Goal: Check status: Check status

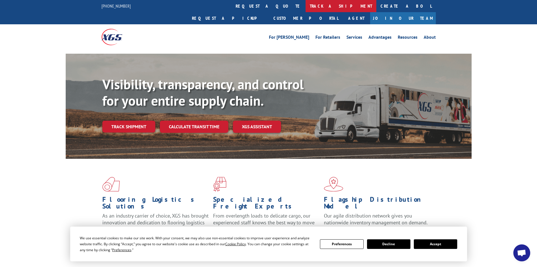
click at [306, 3] on link "track a shipment" at bounding box center [341, 6] width 71 height 12
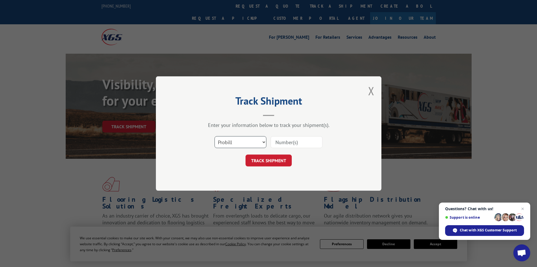
click at [235, 141] on select "Select category... Probill BOL PO" at bounding box center [241, 142] width 52 height 12
select select "bol"
click at [215, 136] on select "Select category... Probill BOL PO" at bounding box center [241, 142] width 52 height 12
click at [280, 146] on input at bounding box center [297, 142] width 52 height 12
paste input "5549122"
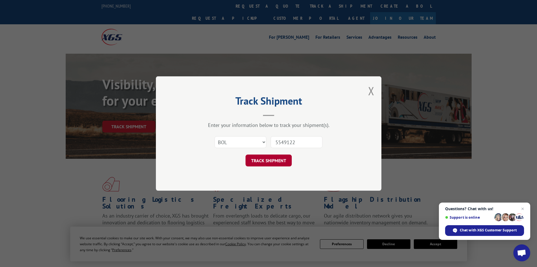
type input "5549122"
click at [287, 161] on button "TRACK SHIPMENT" at bounding box center [269, 160] width 46 height 12
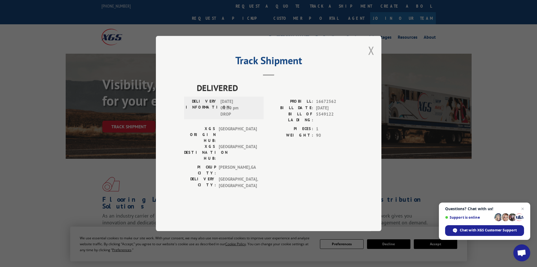
click at [372, 58] on button "Close modal" at bounding box center [371, 50] width 6 height 15
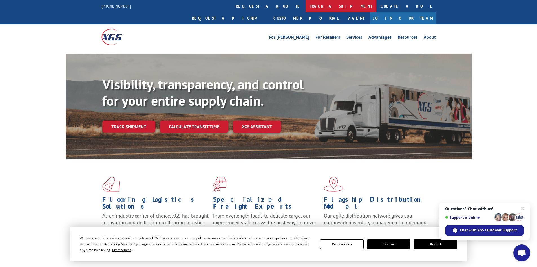
click at [306, 8] on link "track a shipment" at bounding box center [341, 6] width 71 height 12
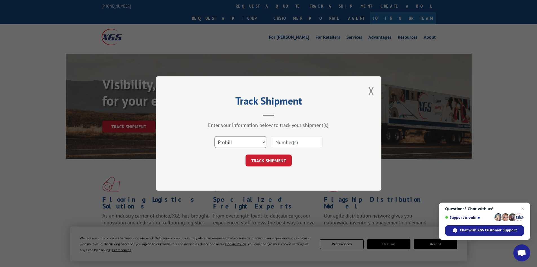
click at [236, 145] on select "Select category... Probill BOL PO" at bounding box center [241, 142] width 52 height 12
click at [297, 144] on input at bounding box center [297, 142] width 52 height 12
paste input "85475"
type input "85475"
click at [269, 159] on button "TRACK SHIPMENT" at bounding box center [269, 160] width 46 height 12
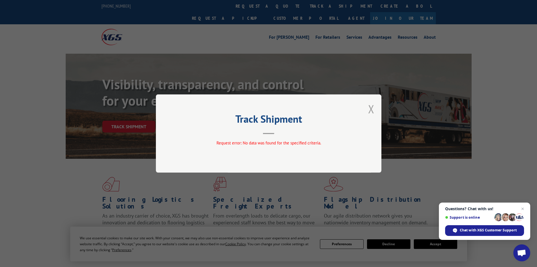
click at [370, 110] on button "Close modal" at bounding box center [371, 108] width 6 height 15
